Goal: Information Seeking & Learning: Learn about a topic

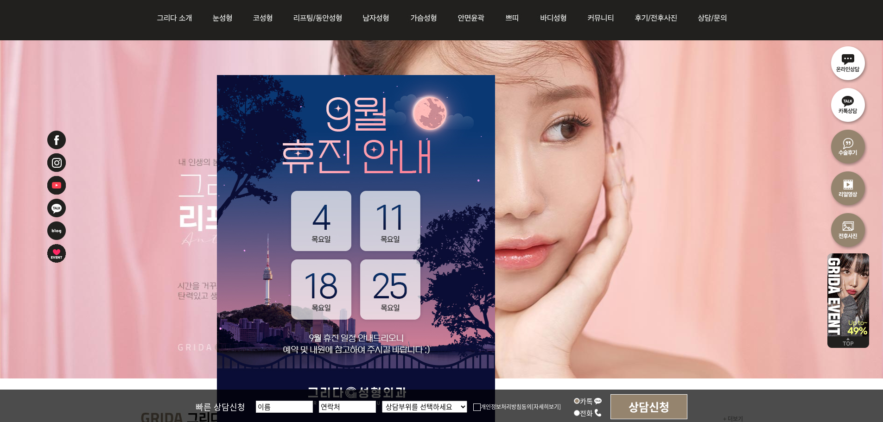
scroll to position [139, 0]
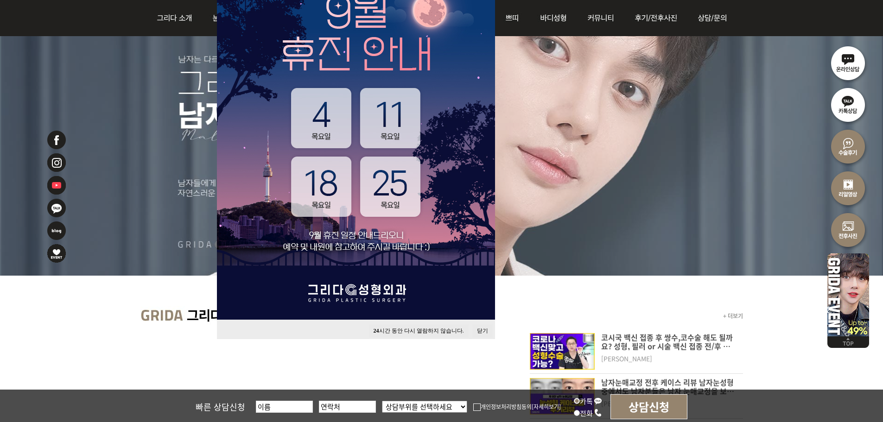
click at [445, 332] on button "24 시간 동안 다시 열람하지 않습니다." at bounding box center [419, 331] width 100 height 13
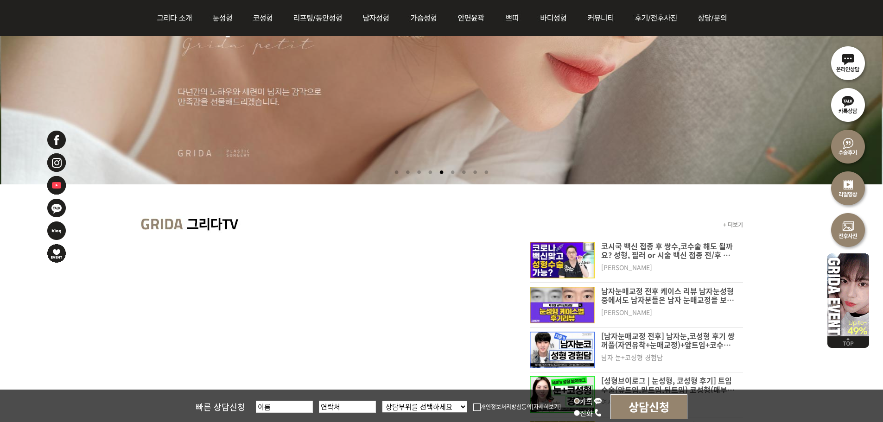
scroll to position [0, 0]
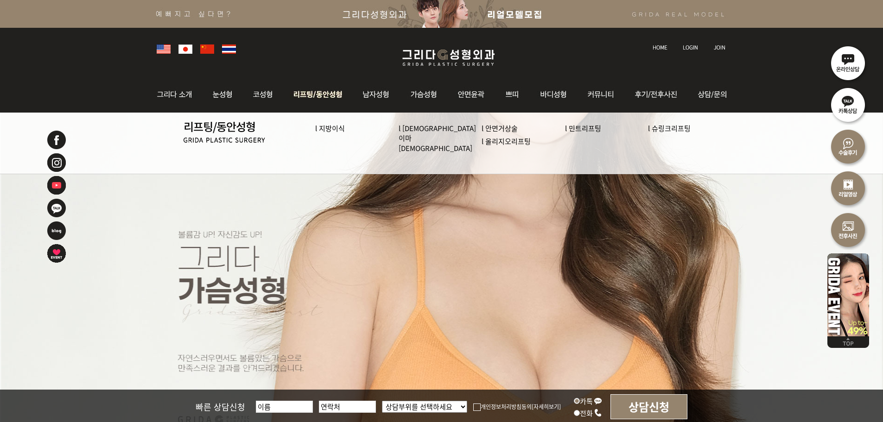
click at [306, 95] on img at bounding box center [318, 94] width 70 height 36
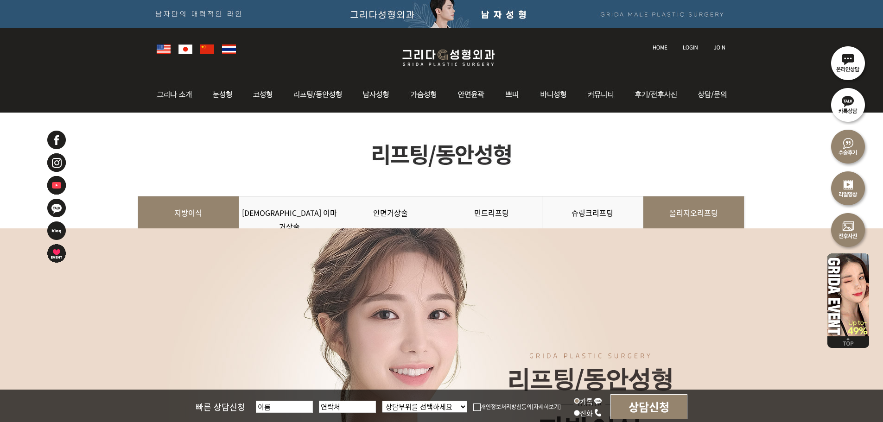
click at [701, 211] on link "올리지오리프팅" at bounding box center [694, 217] width 101 height 42
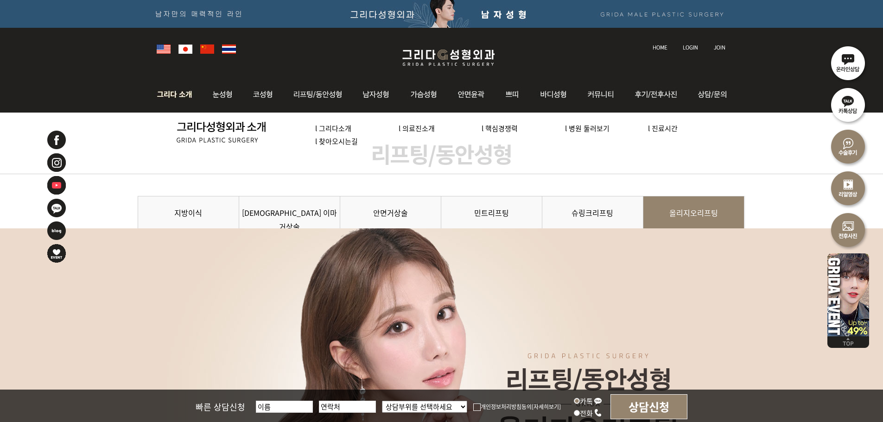
click at [409, 130] on link "l 의료진소개" at bounding box center [417, 128] width 36 height 10
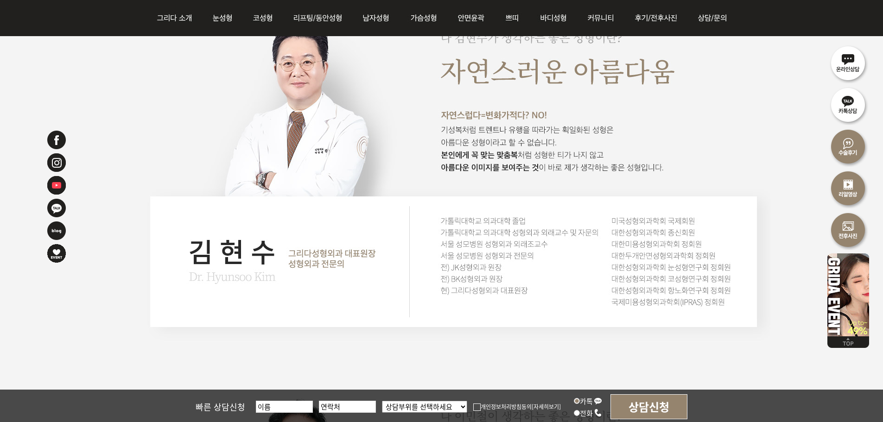
scroll to position [937, 0]
